Goal: Communication & Community: Answer question/provide support

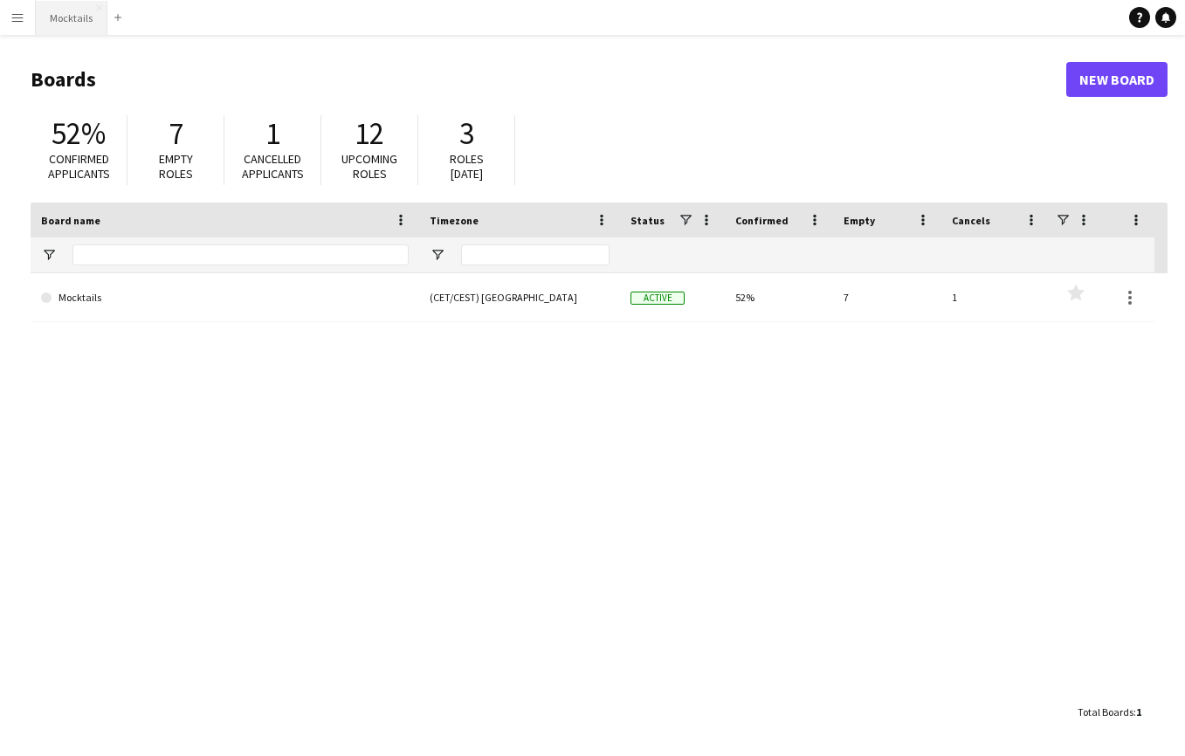
click at [85, 29] on button "Mocktails Close" at bounding box center [72, 18] width 72 height 34
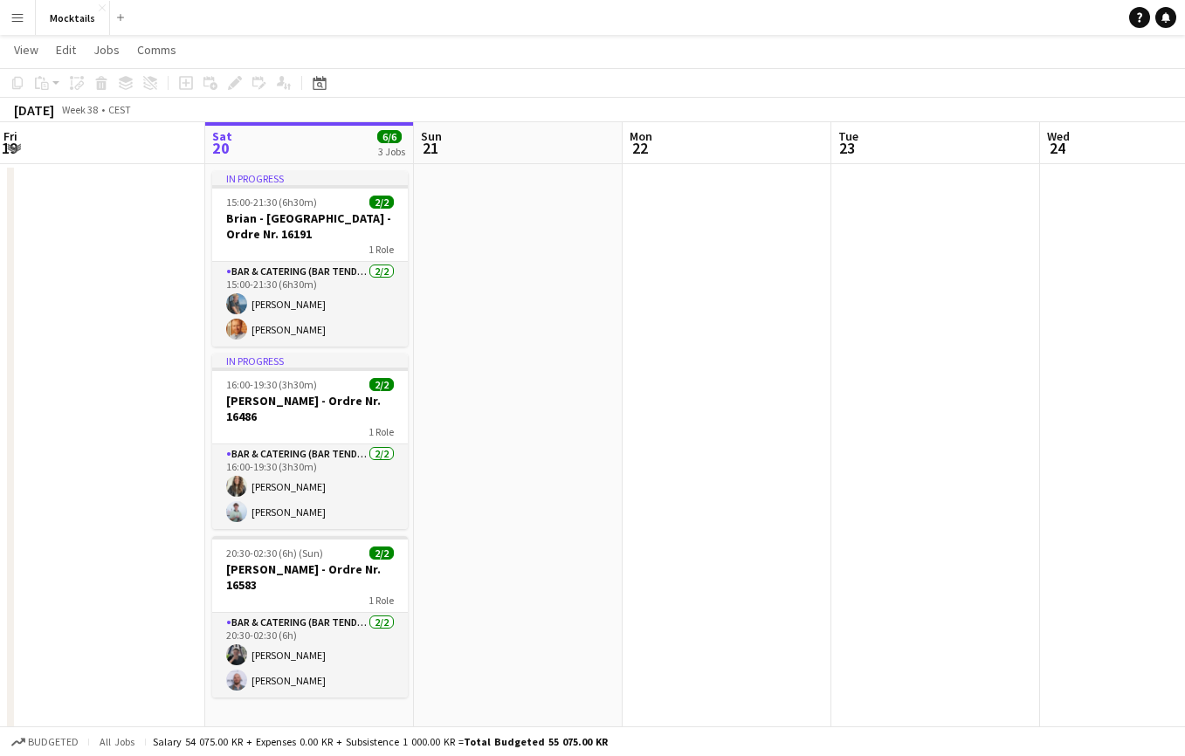
scroll to position [33, 0]
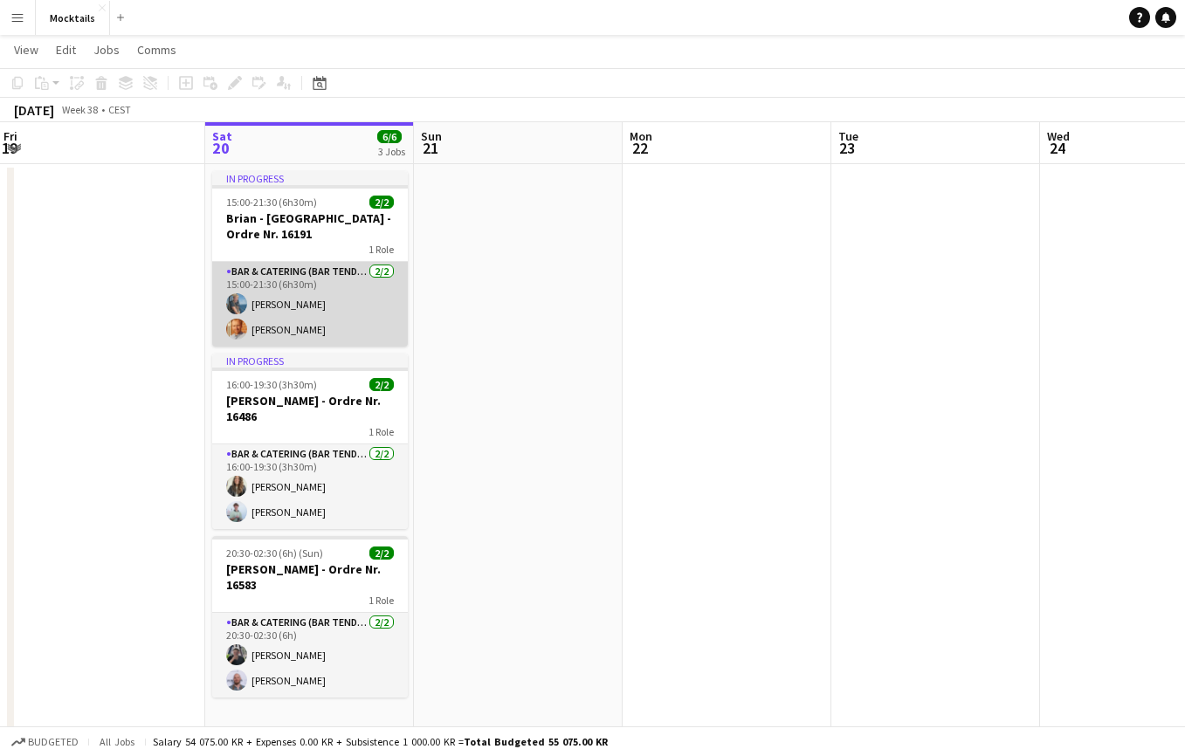
click at [348, 322] on app-card-role "Bar & Catering (Bar Tender) [DATE] 15:00-21:30 (6h30m) [PERSON_NAME] [PERSON_NA…" at bounding box center [310, 304] width 196 height 85
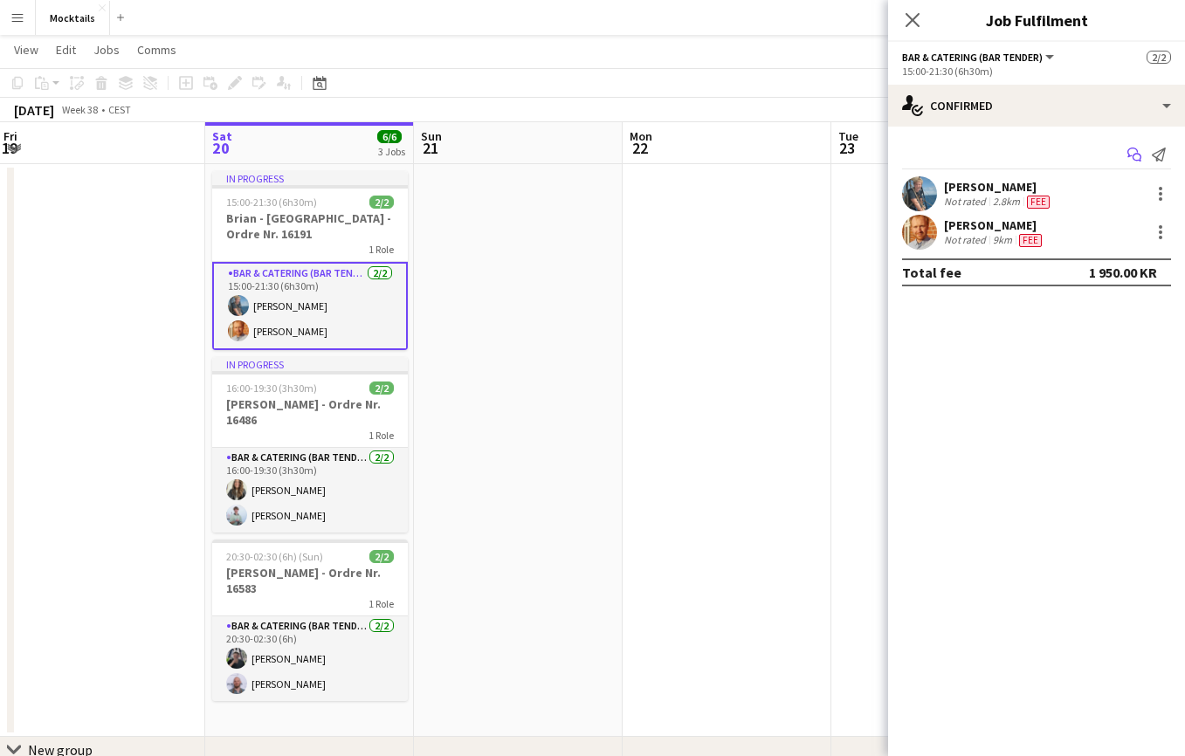
click at [1134, 153] on icon "Start chat" at bounding box center [1134, 155] width 14 height 14
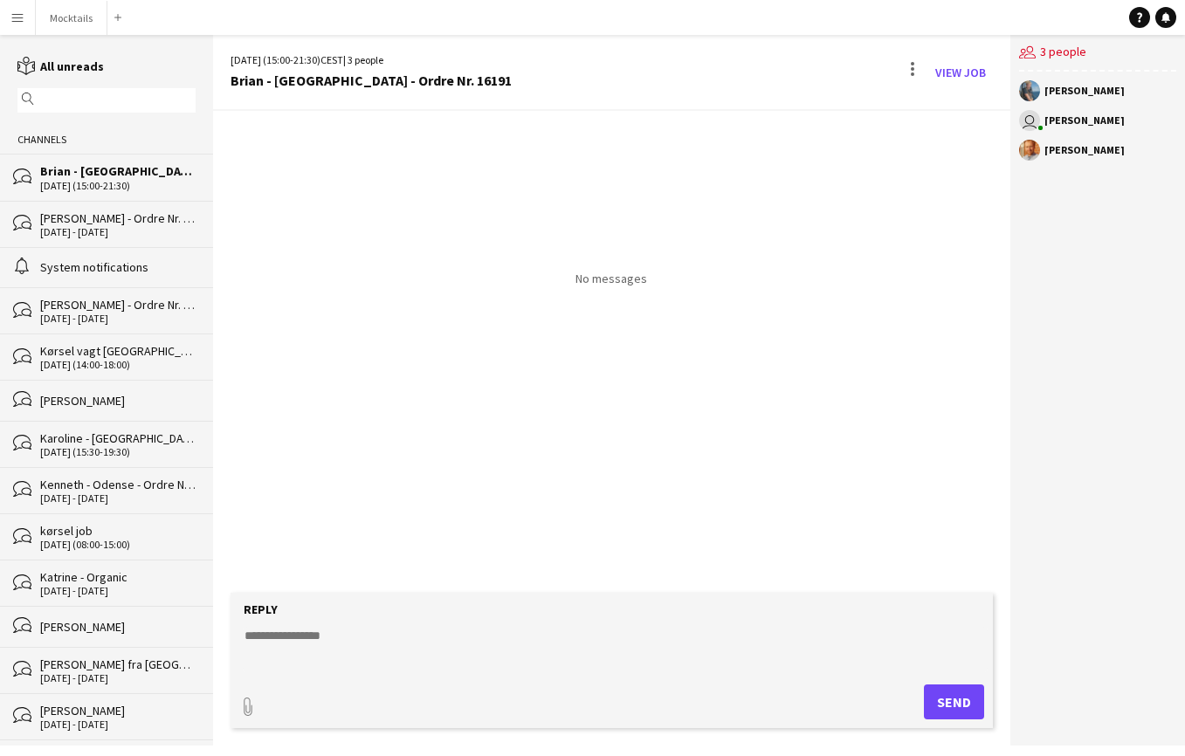
click at [362, 648] on textarea at bounding box center [615, 649] width 744 height 45
type textarea "**********"
click at [962, 699] on button "Send" at bounding box center [954, 702] width 60 height 35
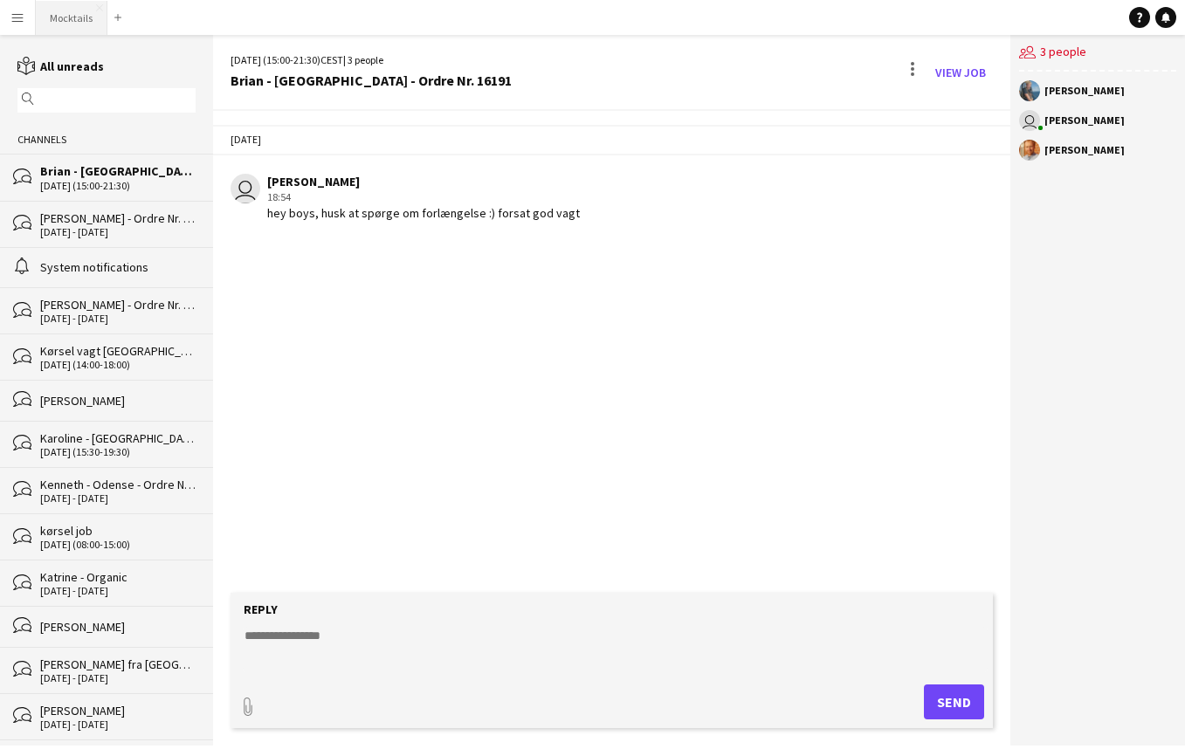
click at [82, 15] on button "Mocktails Close" at bounding box center [72, 18] width 72 height 34
